Goal: Information Seeking & Learning: Learn about a topic

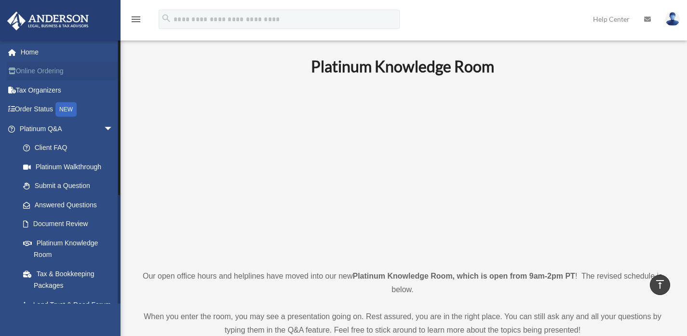
scroll to position [317, 0]
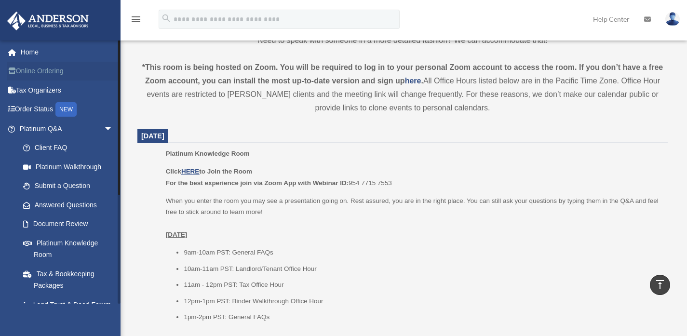
click at [42, 69] on link "Online Ordering" at bounding box center [67, 71] width 121 height 19
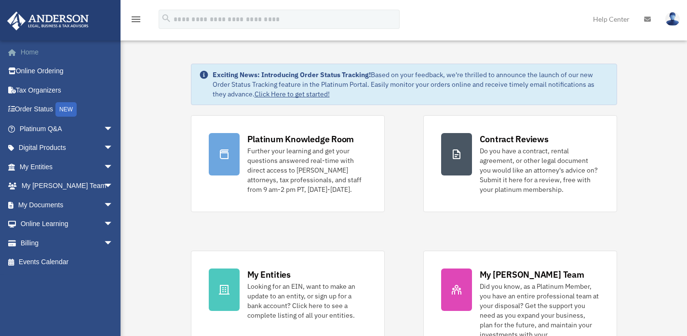
click at [24, 49] on link "Home" at bounding box center [67, 51] width 121 height 19
click at [36, 58] on link "Home" at bounding box center [67, 51] width 121 height 19
click at [40, 67] on link "Online Ordering" at bounding box center [67, 71] width 121 height 19
click at [40, 91] on link "Tax Organizers" at bounding box center [67, 90] width 121 height 19
click at [38, 109] on link "Order Status NEW" at bounding box center [67, 110] width 121 height 20
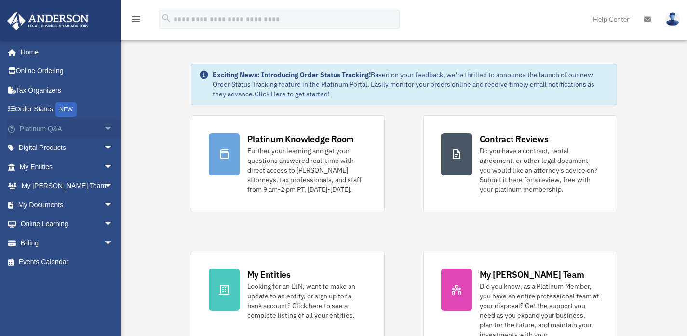
click at [104, 126] on span "arrow_drop_down" at bounding box center [113, 129] width 19 height 20
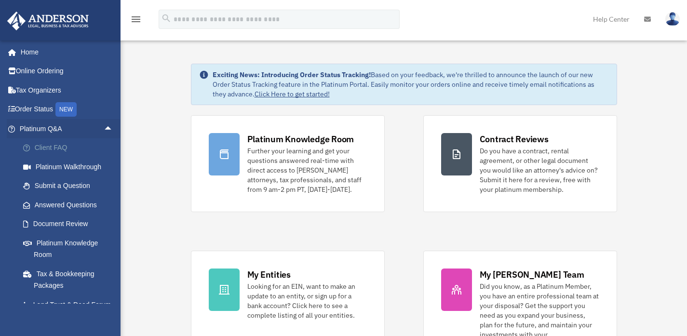
click at [47, 149] on link "Client FAQ" at bounding box center [70, 147] width 114 height 19
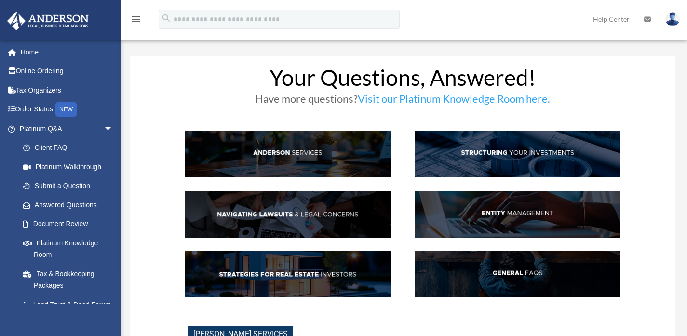
scroll to position [57, 0]
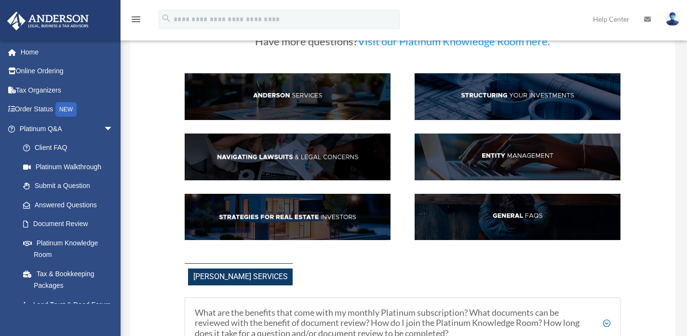
click at [306, 95] on img at bounding box center [288, 96] width 206 height 47
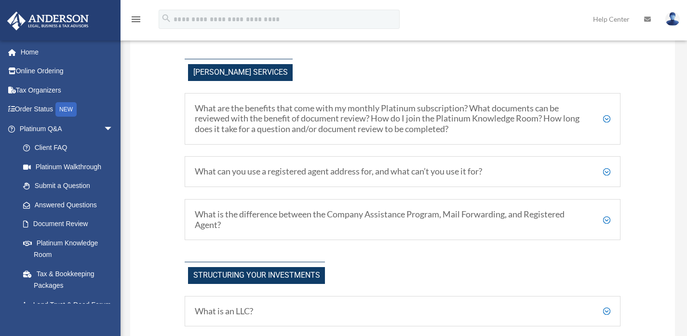
scroll to position [262, 0]
click at [607, 115] on h5 "What are the benefits that come with my monthly Platinum subscription? What doc…" at bounding box center [403, 118] width 416 height 31
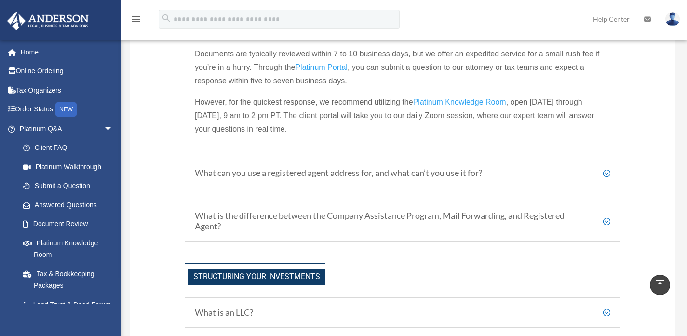
scroll to position [423, 0]
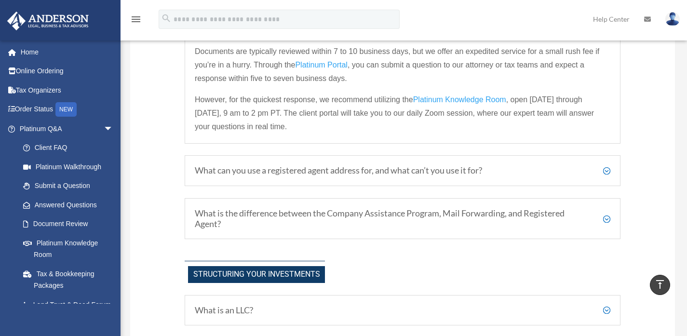
click at [608, 170] on h5 "What can you use a registered agent address for, and what can’t you use it for?" at bounding box center [403, 170] width 416 height 11
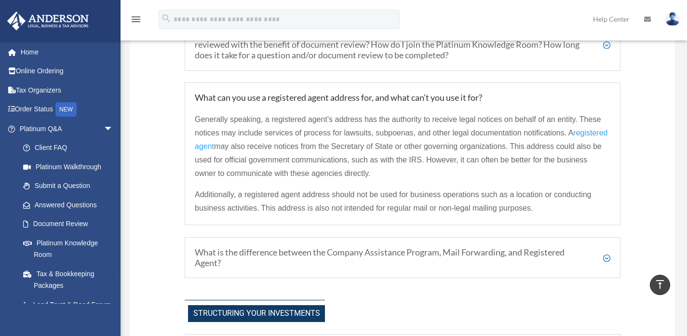
scroll to position [312, 0]
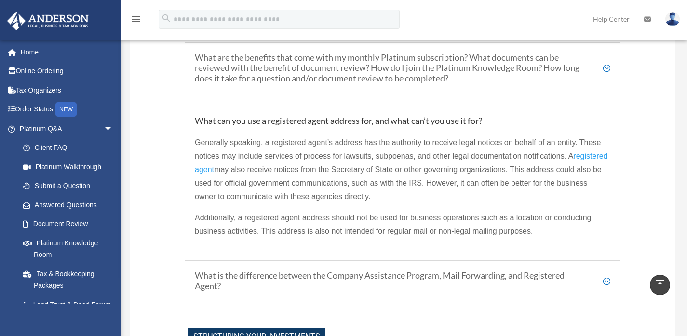
click at [479, 278] on h5 "What is the difference between the Company Assistance Program, Mail Forwarding,…" at bounding box center [403, 280] width 416 height 21
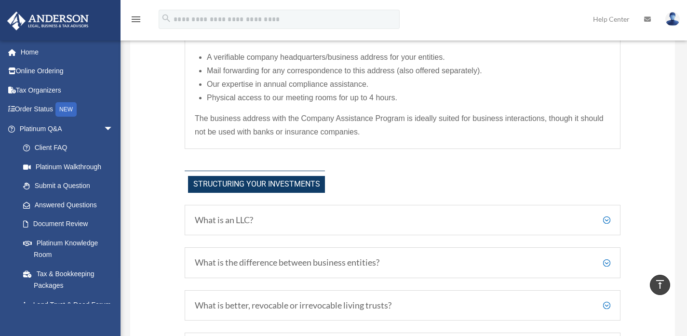
scroll to position [280, 0]
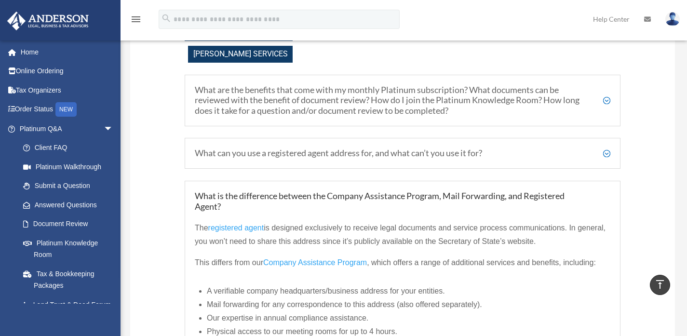
click at [609, 150] on h5 "What can you use a registered agent address for, and what can’t you use it for?" at bounding box center [403, 153] width 416 height 11
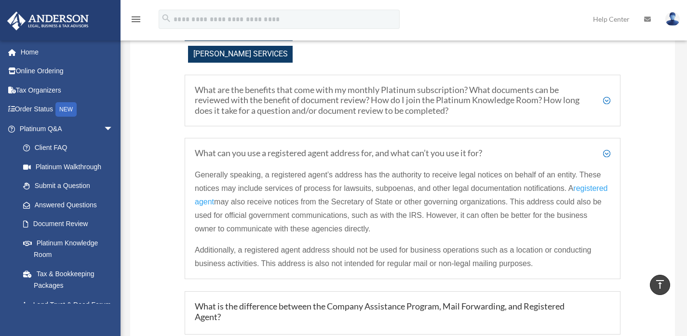
click at [611, 150] on div "What can you use a registered agent address for, and what can’t you use it for?…" at bounding box center [403, 208] width 436 height 141
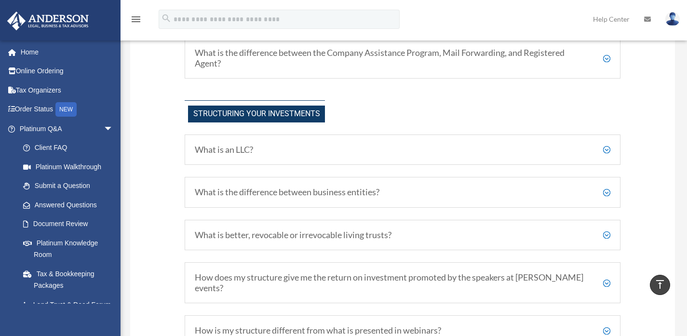
scroll to position [535, 0]
click at [608, 192] on h5 "What is the difference between business entities?" at bounding box center [403, 193] width 416 height 11
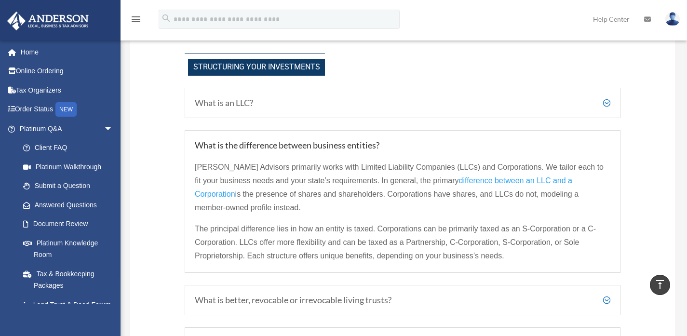
scroll to position [592, 0]
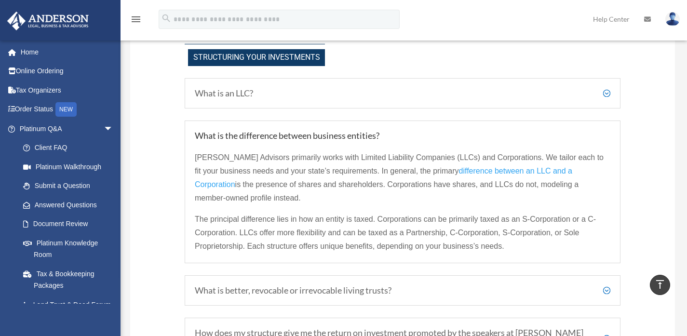
click at [607, 90] on h5 "What is an LLC?" at bounding box center [403, 93] width 416 height 11
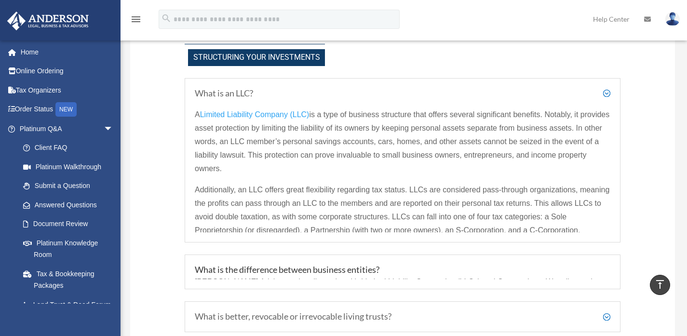
click at [607, 90] on h5 "What is an LLC?" at bounding box center [403, 93] width 416 height 11
click at [607, 273] on h5 "What is the difference between business entities?" at bounding box center [403, 274] width 416 height 11
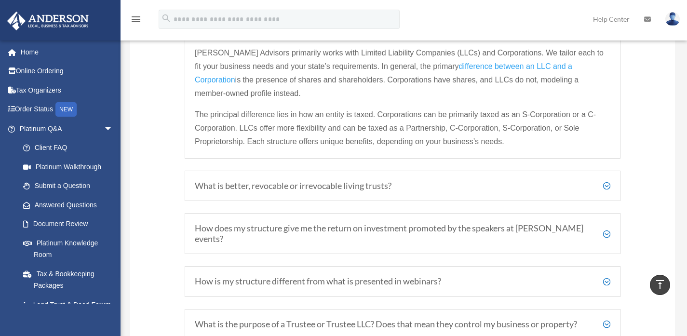
scroll to position [702, 0]
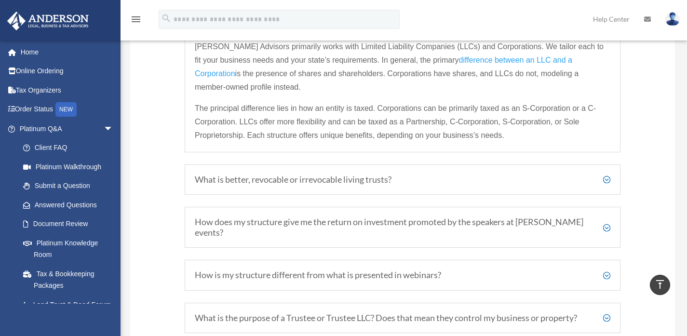
click at [608, 178] on h5 "What is better, revocable or irrevocable living trusts?" at bounding box center [403, 180] width 416 height 11
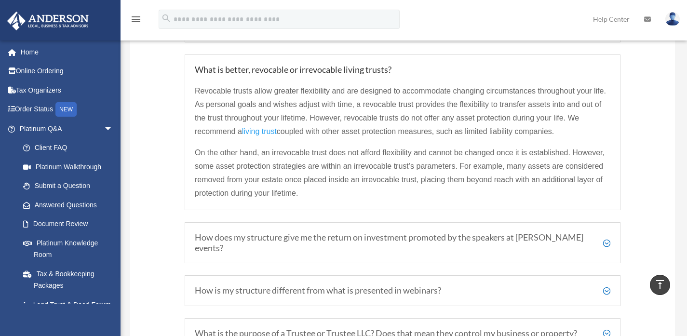
scroll to position [704, 0]
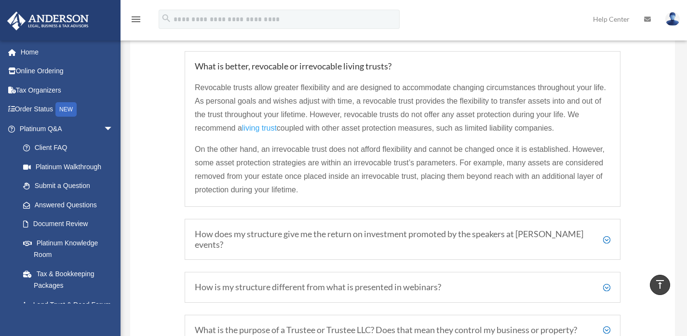
click at [607, 237] on h5 "How does my structure give me the return on investment promoted by the speakers…" at bounding box center [403, 239] width 416 height 21
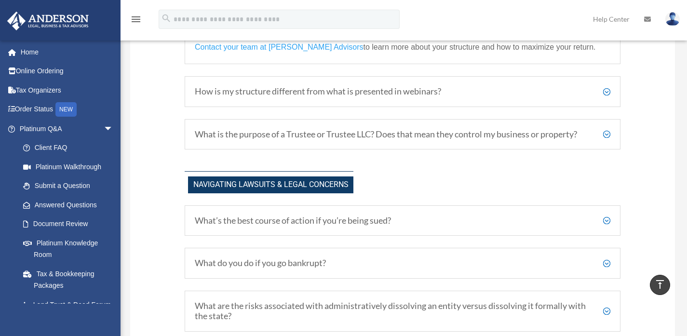
scroll to position [894, 0]
click at [606, 89] on h5 "How is my structure different from what is presented in webinars?" at bounding box center [403, 91] width 416 height 11
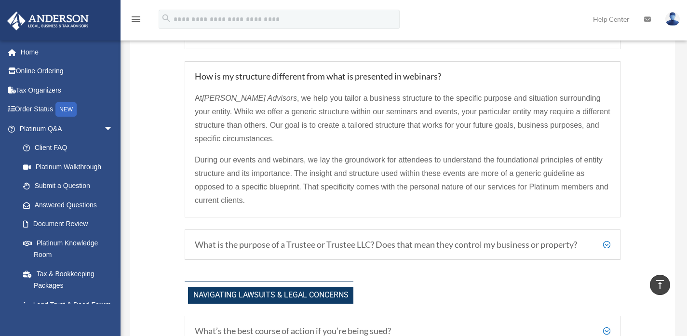
scroll to position [787, 0]
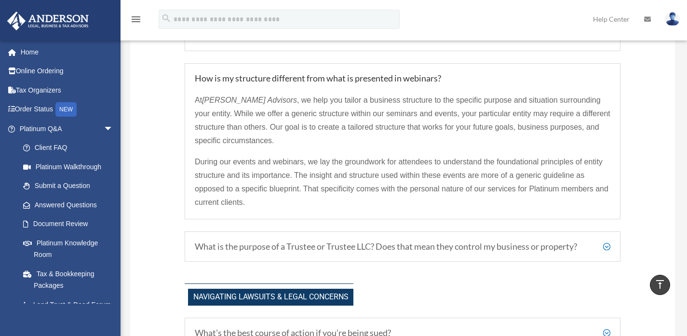
click at [609, 244] on h5 "What is the purpose of a Trustee or Trustee LLC? Does that mean they control my…" at bounding box center [403, 247] width 416 height 11
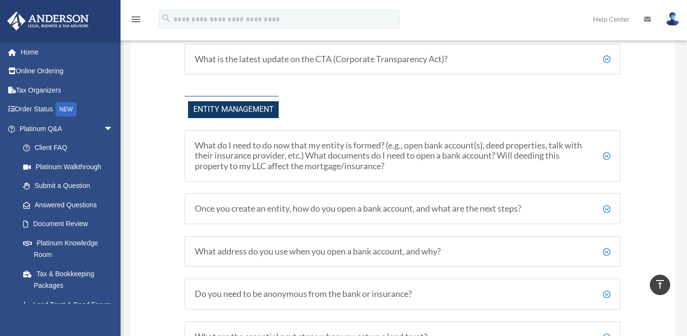
scroll to position [1214, 0]
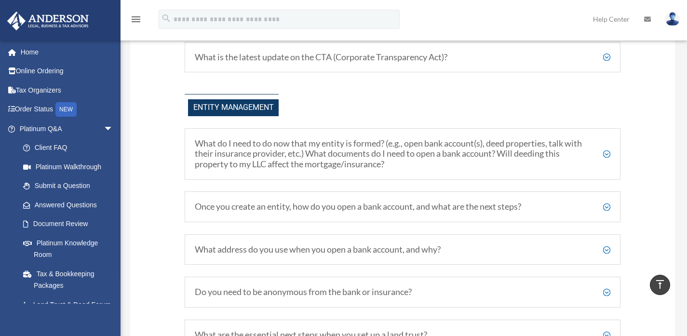
click at [608, 154] on h5 "What do I need to do now that my entity is formed? (e.g., open bank account(s),…" at bounding box center [403, 153] width 416 height 31
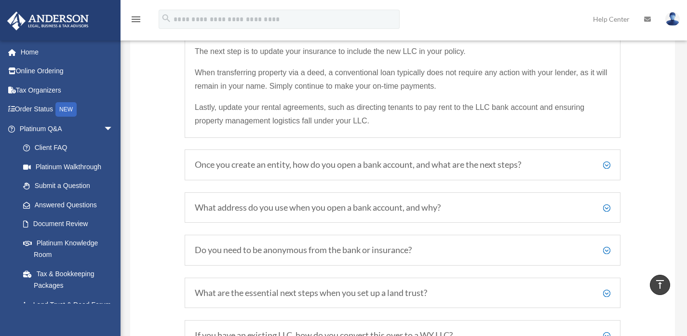
scroll to position [1397, 0]
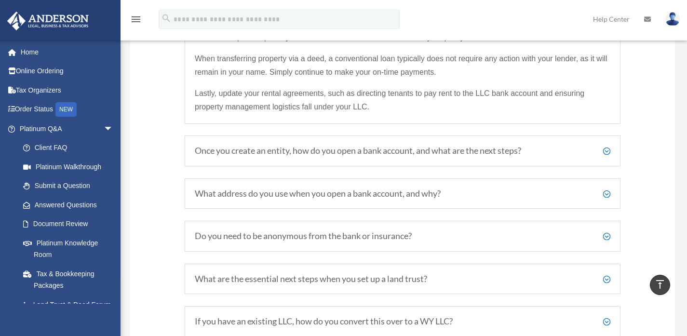
click at [606, 150] on h5 "Once you create an entity, how do you open a bank account, and what are the nex…" at bounding box center [403, 151] width 416 height 11
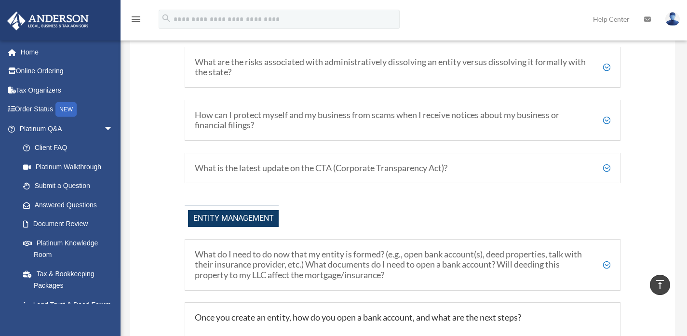
scroll to position [1032, 0]
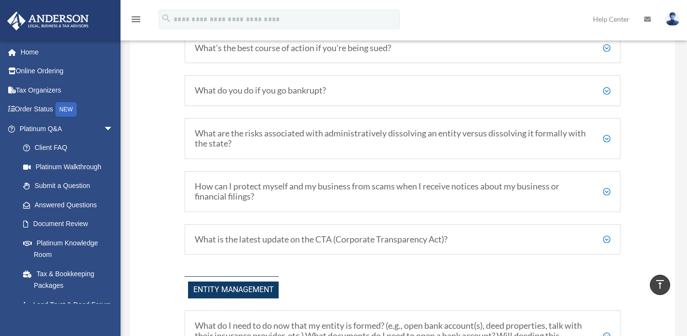
click at [605, 238] on h5 "What is the latest update on the CTA (Corporate Transparency Act)?" at bounding box center [403, 239] width 416 height 11
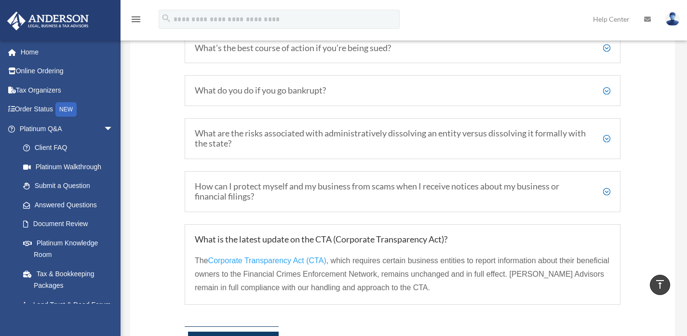
click at [605, 238] on h5 "What is the latest update on the CTA (Corporate Transparency Act)?" at bounding box center [403, 239] width 416 height 11
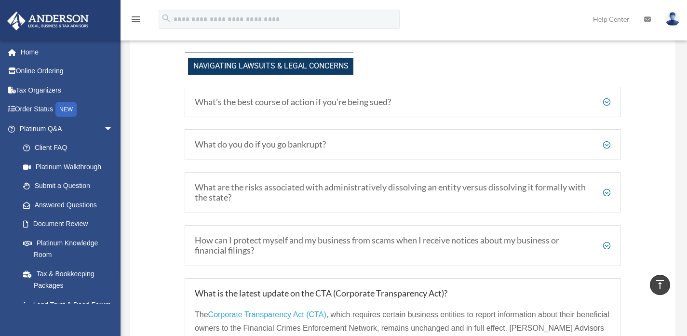
scroll to position [972, 0]
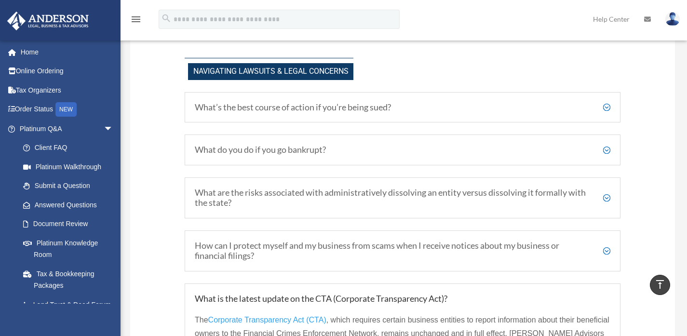
click at [609, 108] on h5 "What’s the best course of action if you’re being sued?" at bounding box center [403, 107] width 416 height 11
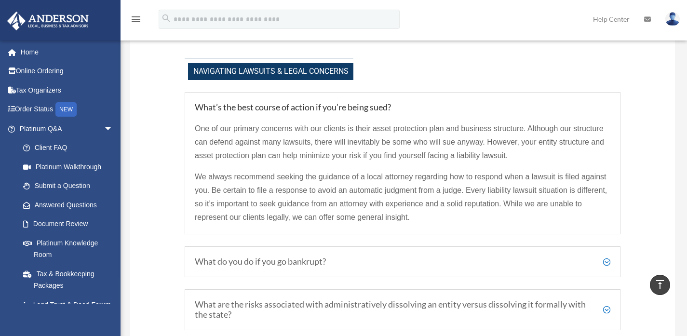
click at [609, 107] on h5 "What’s the best course of action if you’re being sued?" at bounding box center [403, 107] width 416 height 11
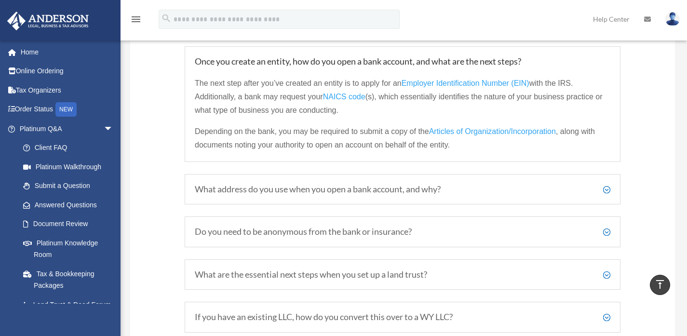
scroll to position [1472, 0]
click at [607, 188] on h5 "What address do you use when you open a bank account, and why?" at bounding box center [403, 188] width 416 height 11
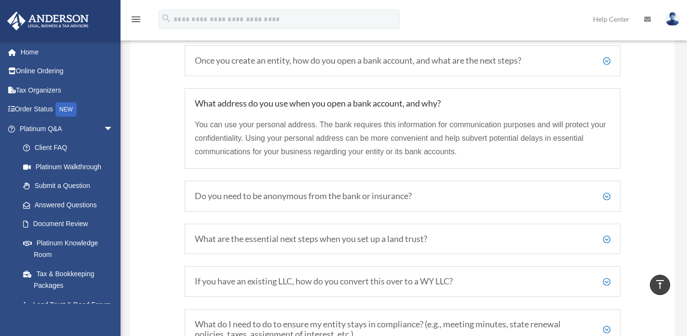
click at [606, 196] on h5 "Do you need to be anonymous from the bank or insurance?" at bounding box center [403, 196] width 416 height 11
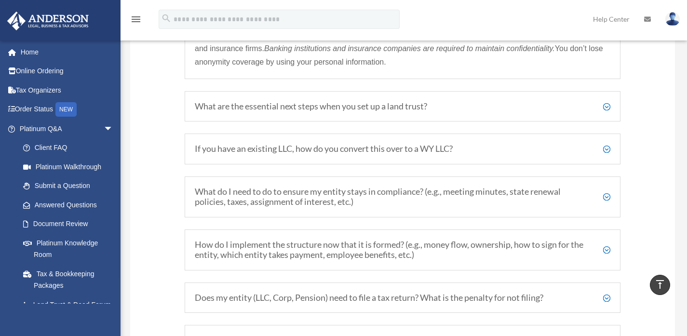
scroll to position [1642, 0]
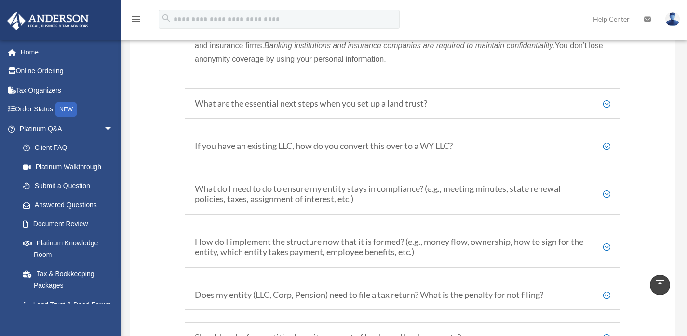
click at [605, 190] on h5 "What do I need to do to ensure my entity stays in compliance? (e.g., meeting mi…" at bounding box center [403, 194] width 416 height 21
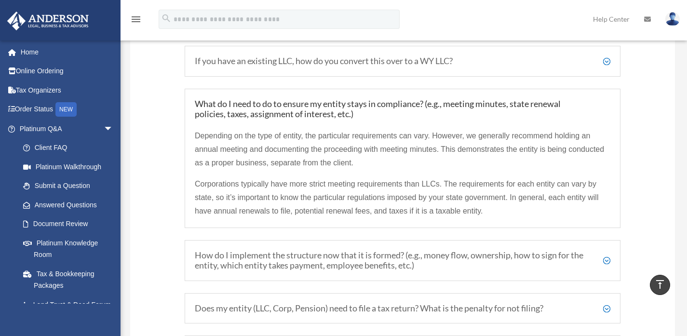
click at [608, 261] on h5 "How do I implement the structure now that it is formed? (e.g., money flow, owne…" at bounding box center [403, 260] width 416 height 21
